Goal: Task Accomplishment & Management: Use online tool/utility

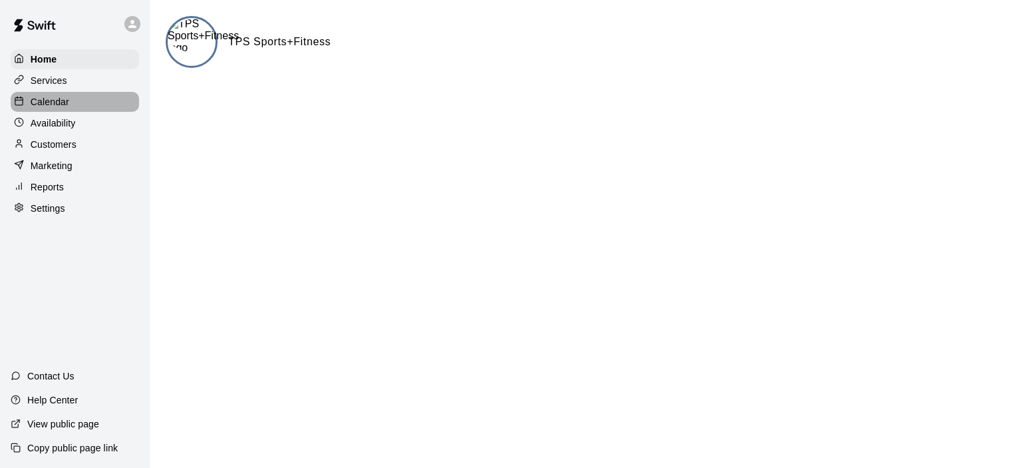
click at [93, 104] on div "Calendar" at bounding box center [75, 102] width 128 height 20
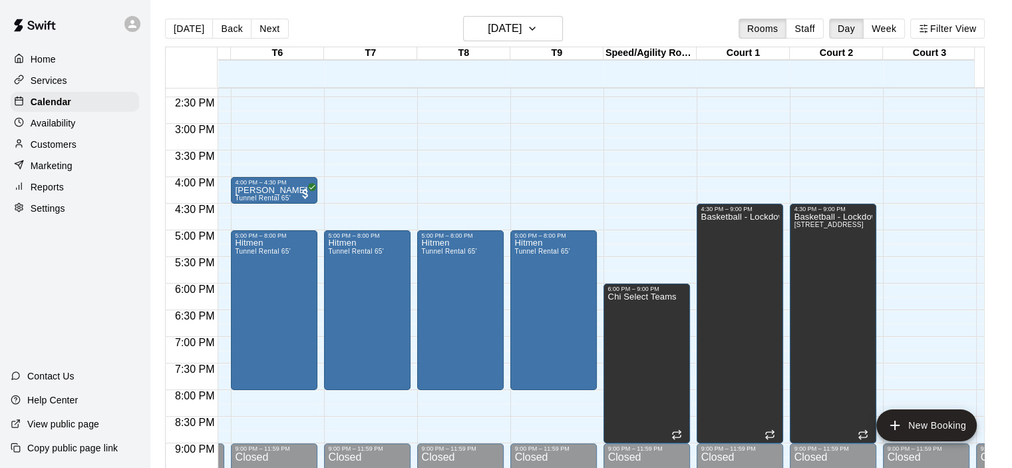
scroll to position [719, 452]
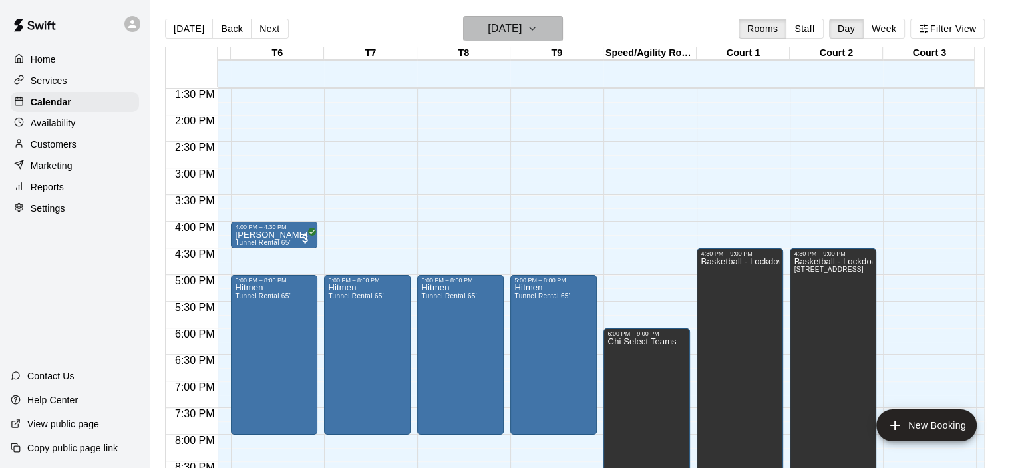
click at [522, 23] on h6 "[DATE]" at bounding box center [505, 28] width 34 height 19
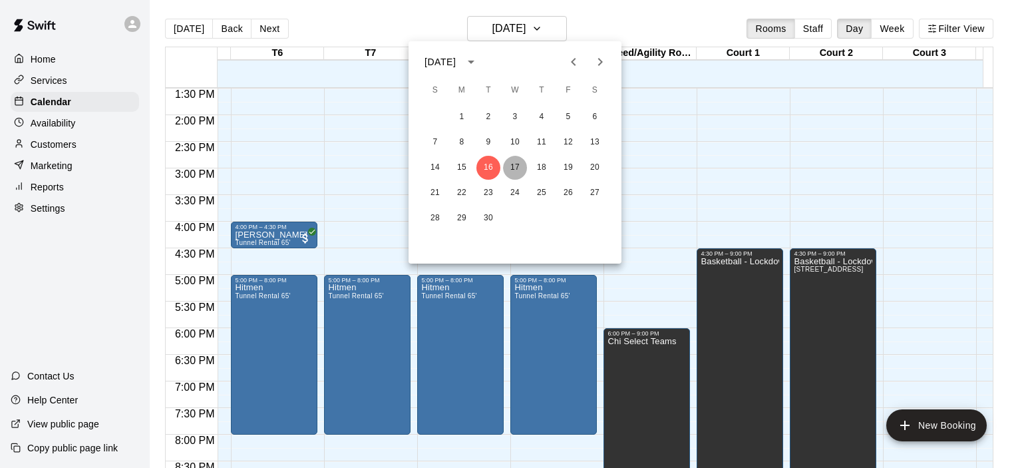
click at [514, 162] on button "17" at bounding box center [515, 168] width 24 height 24
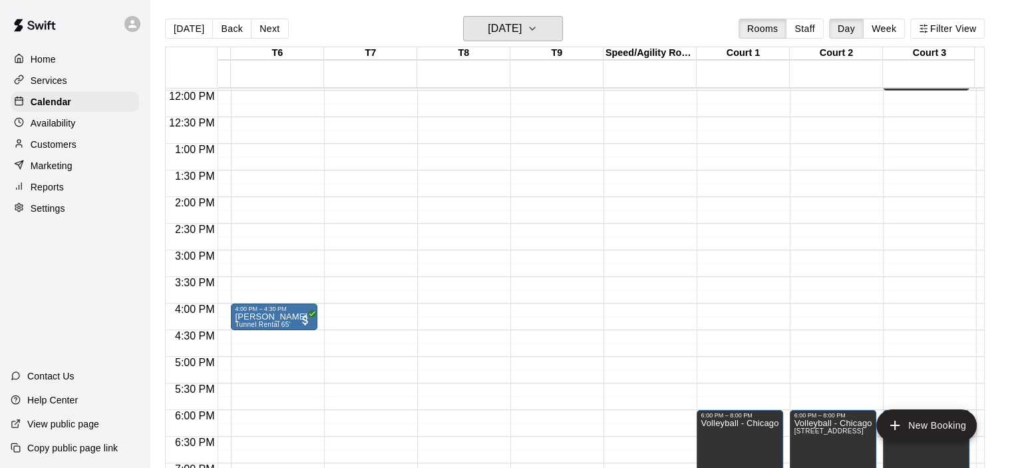
scroll to position [604, 452]
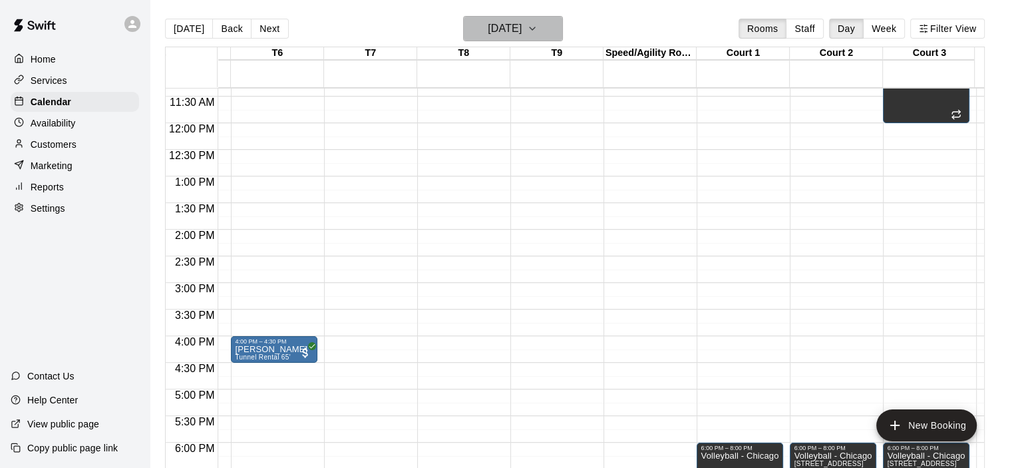
click at [538, 25] on icon "button" at bounding box center [532, 29] width 11 height 16
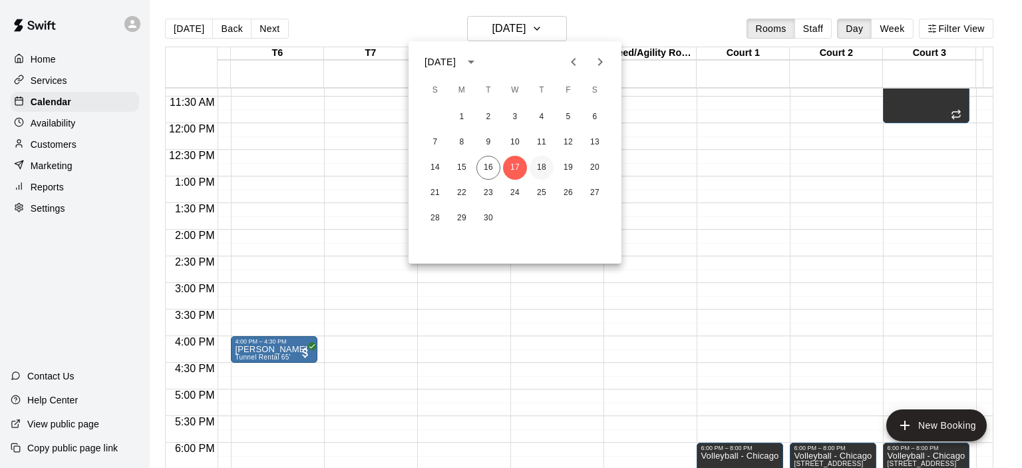
click at [541, 170] on button "18" at bounding box center [542, 168] width 24 height 24
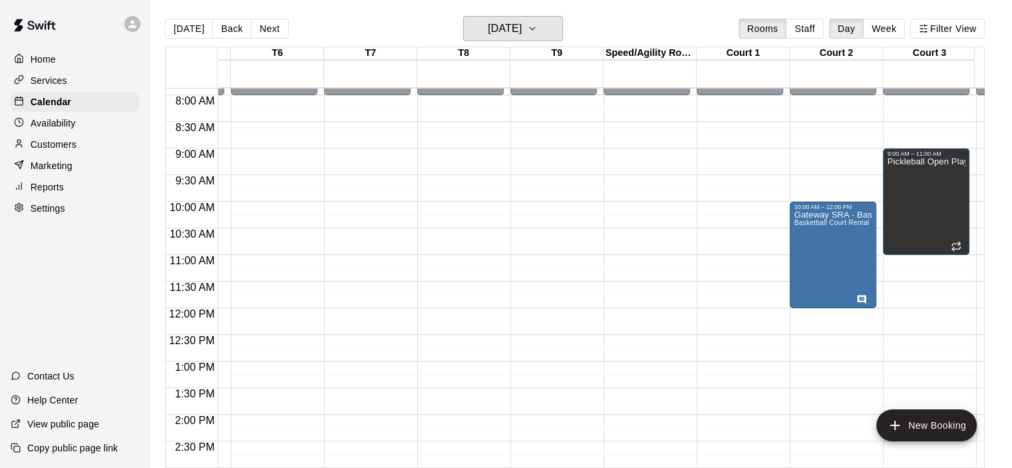
scroll to position [419, 452]
click at [62, 83] on p "Services" at bounding box center [49, 80] width 37 height 13
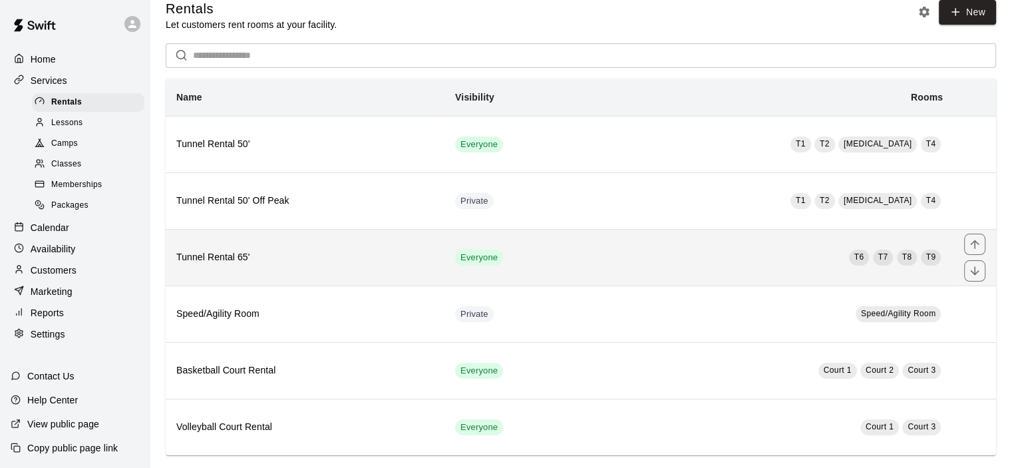
scroll to position [28, 0]
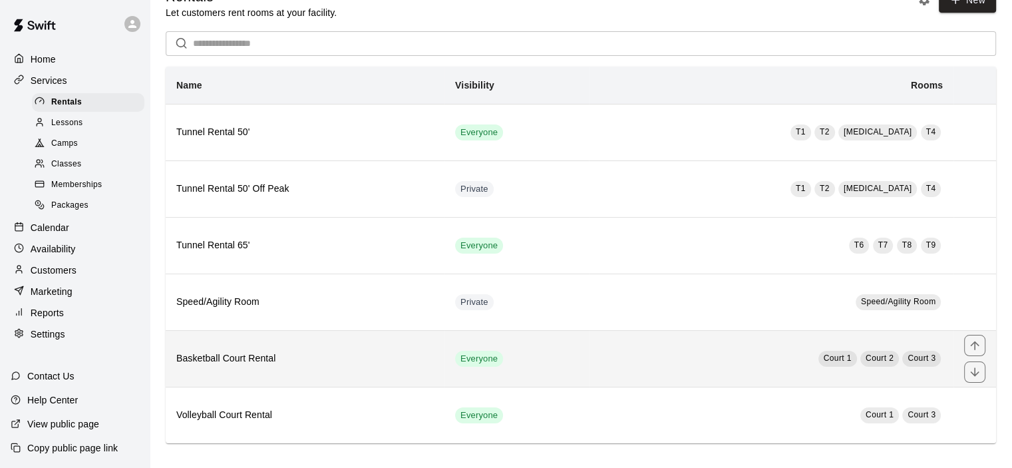
click at [385, 359] on h6 "Basketball Court Rental" at bounding box center [305, 358] width 258 height 15
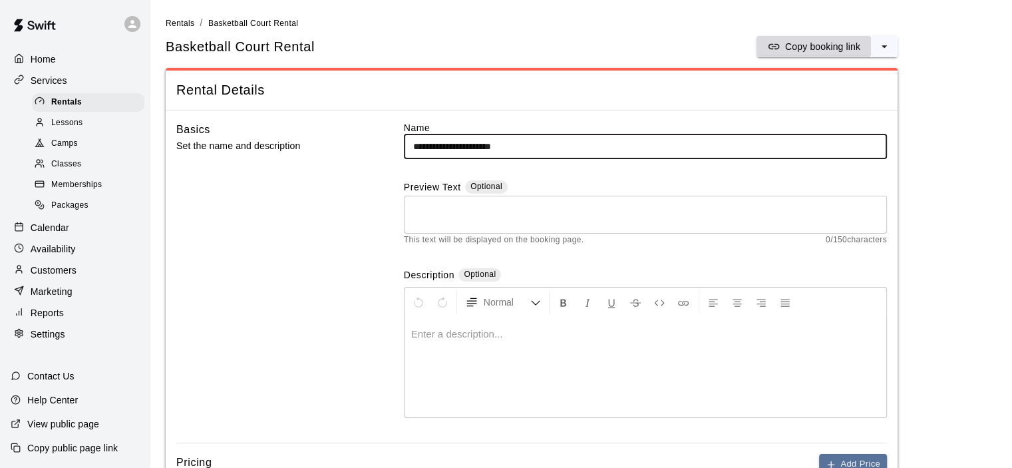
click at [789, 49] on p "Copy booking link" at bounding box center [822, 46] width 75 height 13
